Goal: Navigation & Orientation: Go to known website

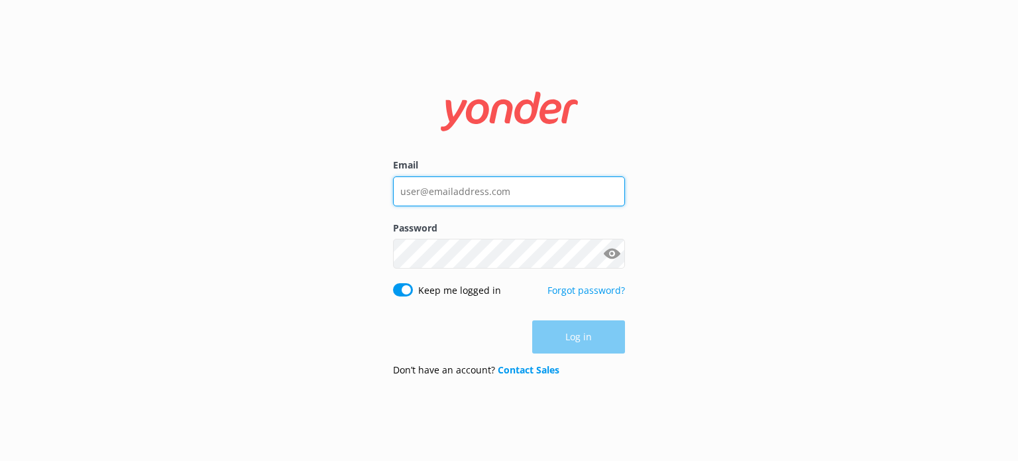
type input "[EMAIL_ADDRESS][DOMAIN_NAME]"
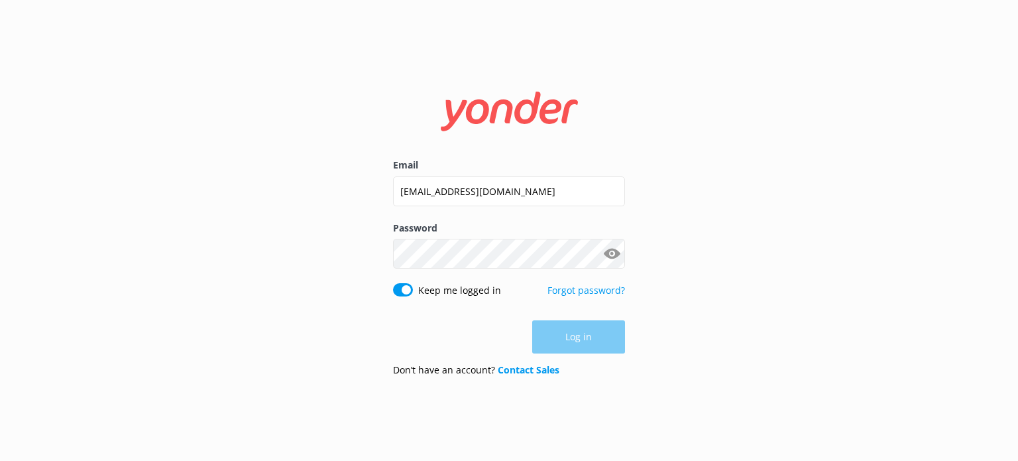
click at [554, 335] on div "Log in" at bounding box center [509, 336] width 232 height 33
click at [554, 335] on button "Log in" at bounding box center [578, 337] width 93 height 33
